Goal: Check status

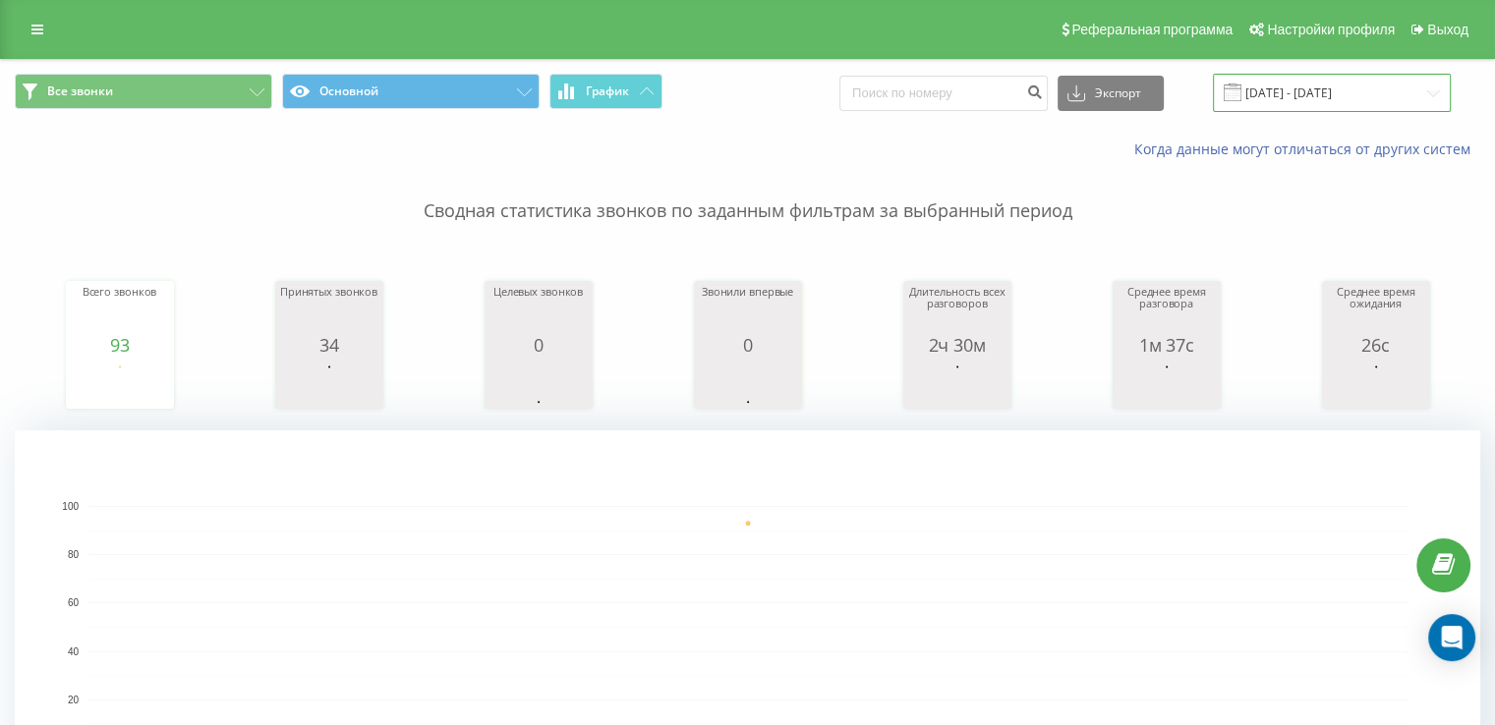
click at [1291, 90] on input "[DATE] - [DATE]" at bounding box center [1332, 93] width 238 height 38
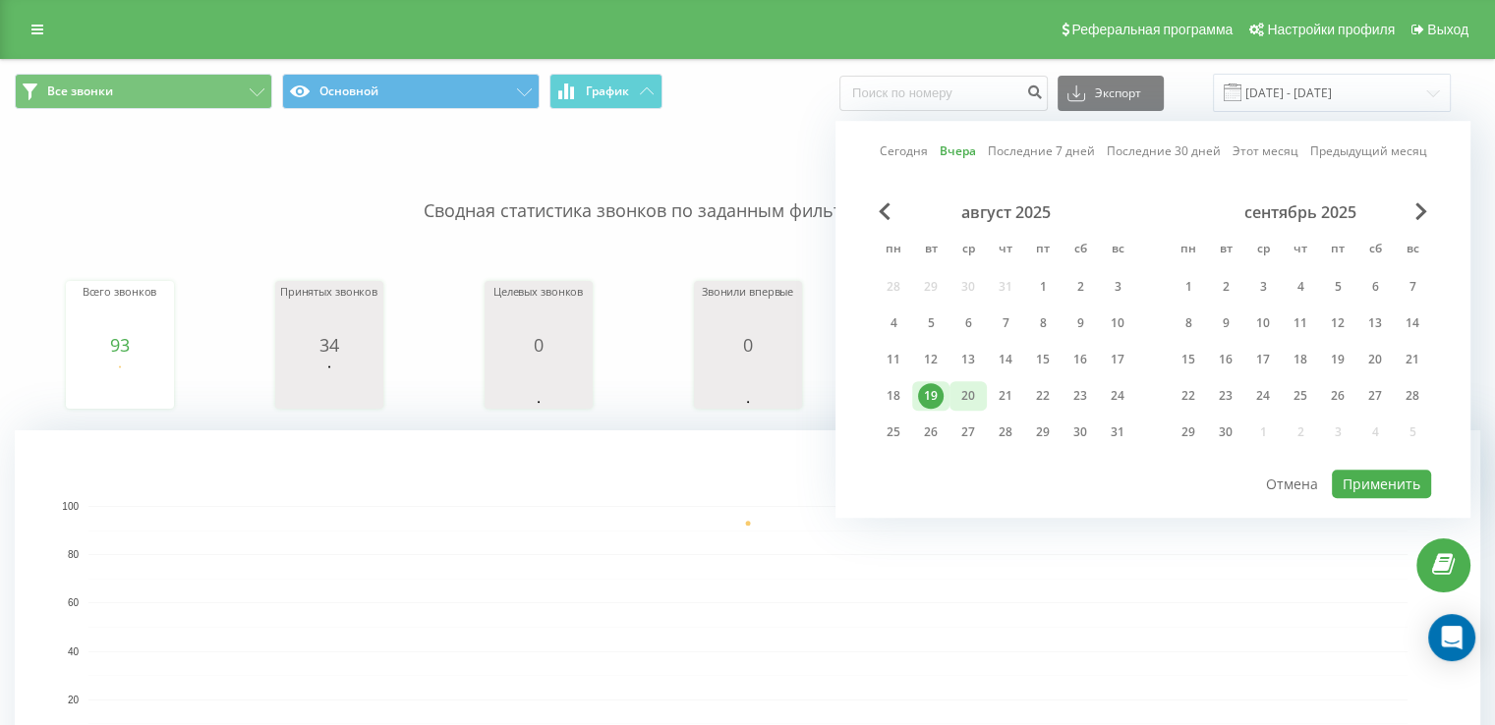
click at [964, 393] on div "20" at bounding box center [968, 396] width 26 height 26
click at [1376, 481] on button "Применить" at bounding box center [1380, 484] width 99 height 28
type input "[DATE] - [DATE]"
